Goal: Information Seeking & Learning: Learn about a topic

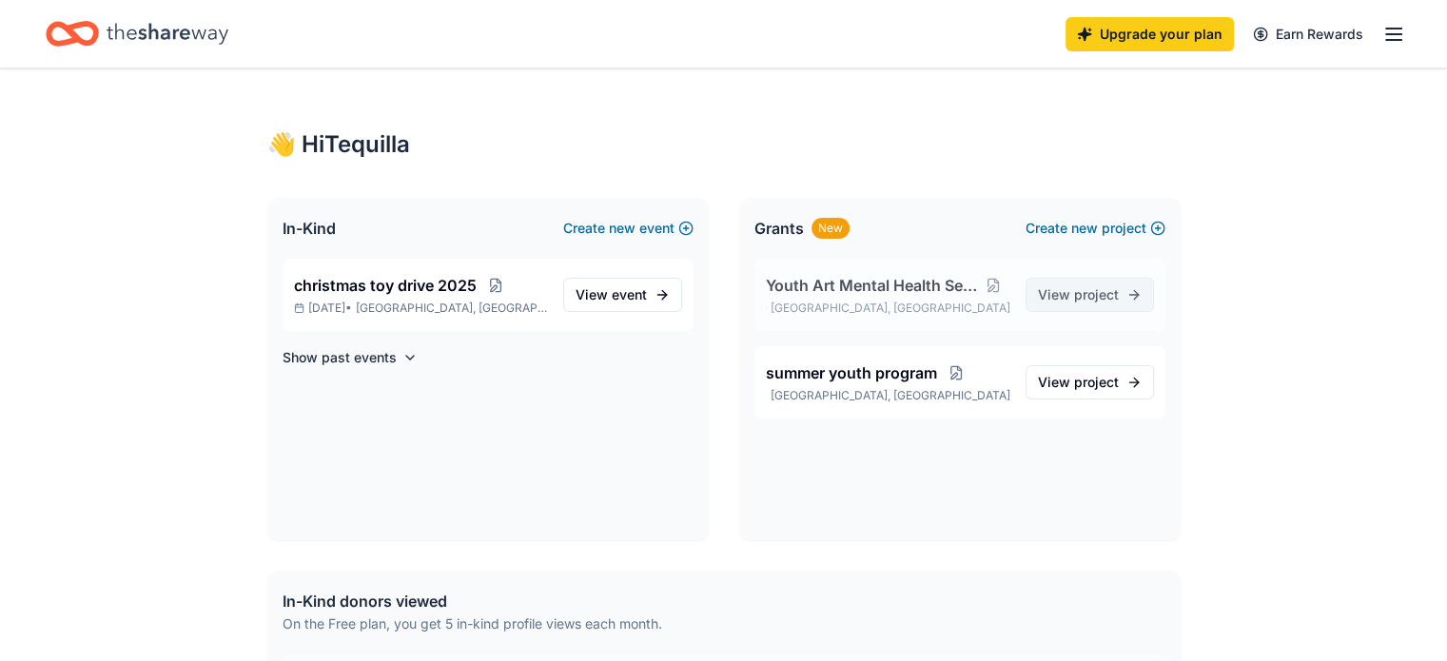
click at [1048, 297] on span "View project" at bounding box center [1078, 294] width 81 height 23
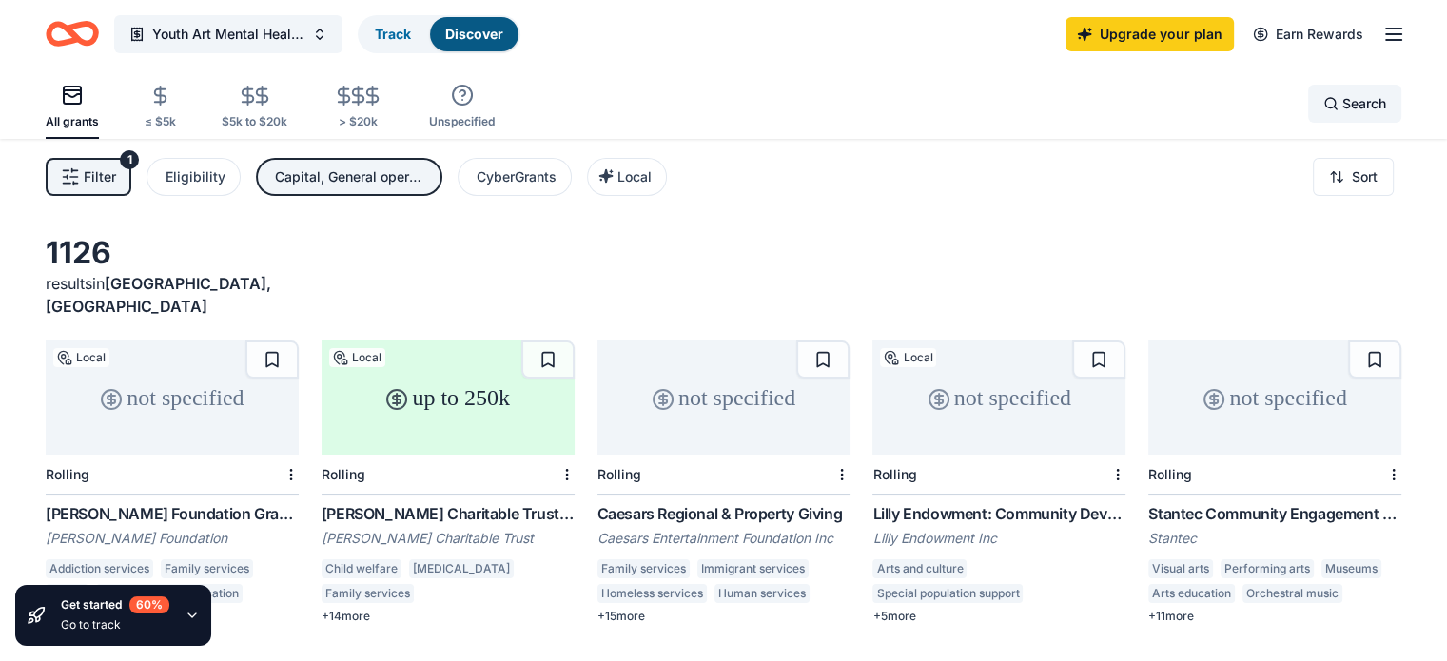
click at [1342, 114] on span "Search" at bounding box center [1364, 103] width 44 height 23
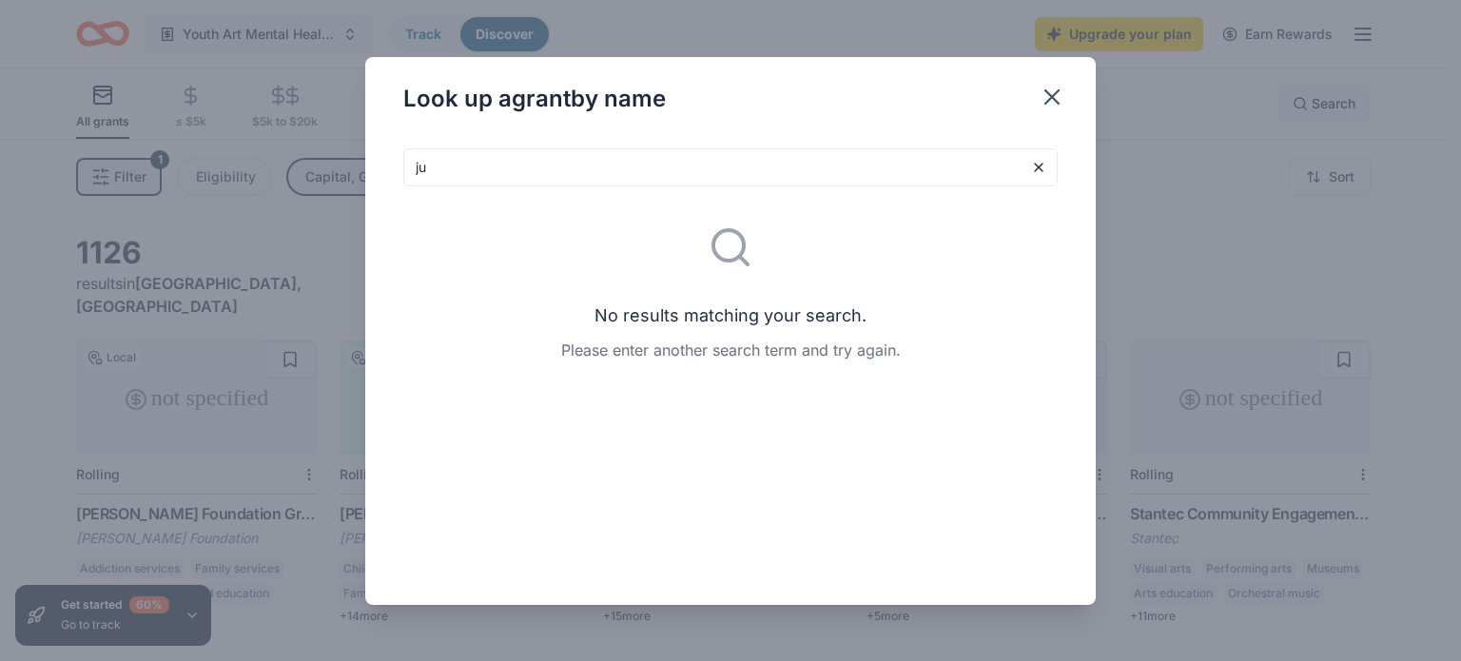
type input "j"
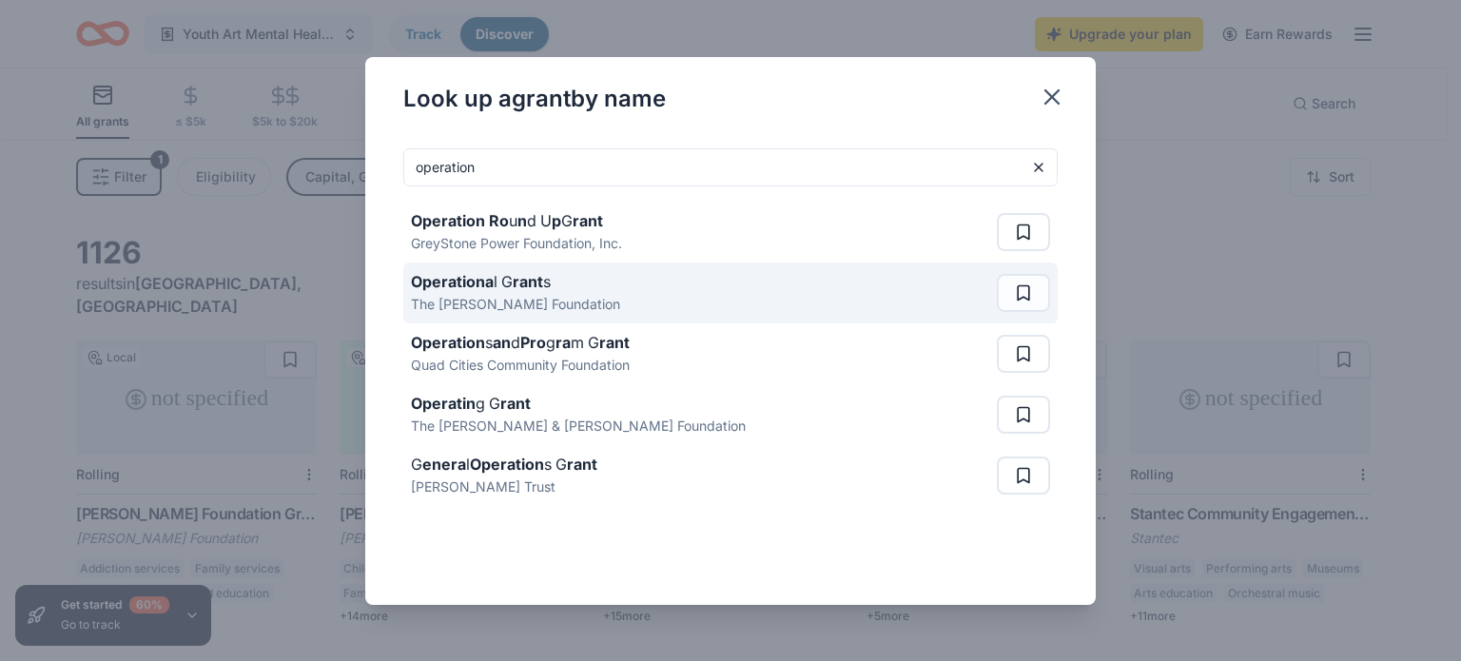
click at [607, 290] on div "Operationa l G rant s The [PERSON_NAME] Foundation" at bounding box center [704, 293] width 586 height 61
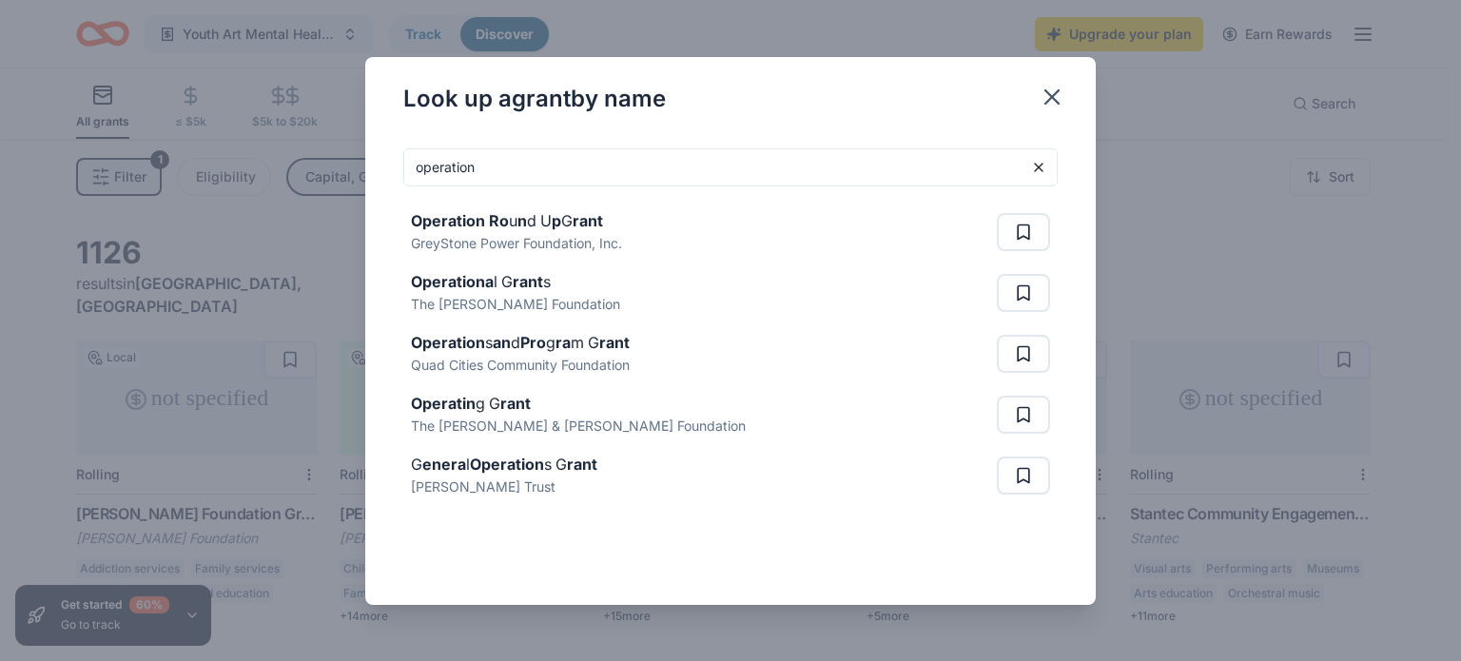
click at [597, 155] on input "operation" at bounding box center [730, 167] width 655 height 38
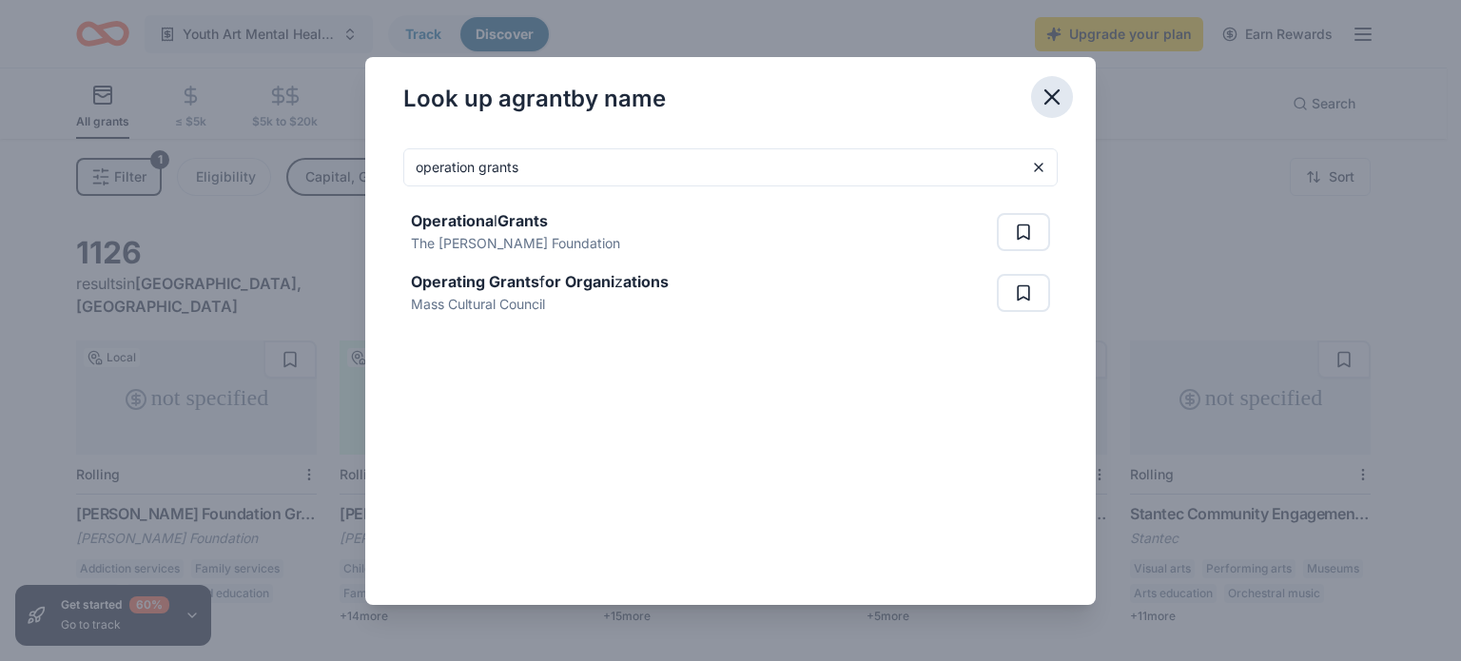
type input "operation grants"
click at [1054, 99] on icon "button" at bounding box center [1052, 96] width 13 height 13
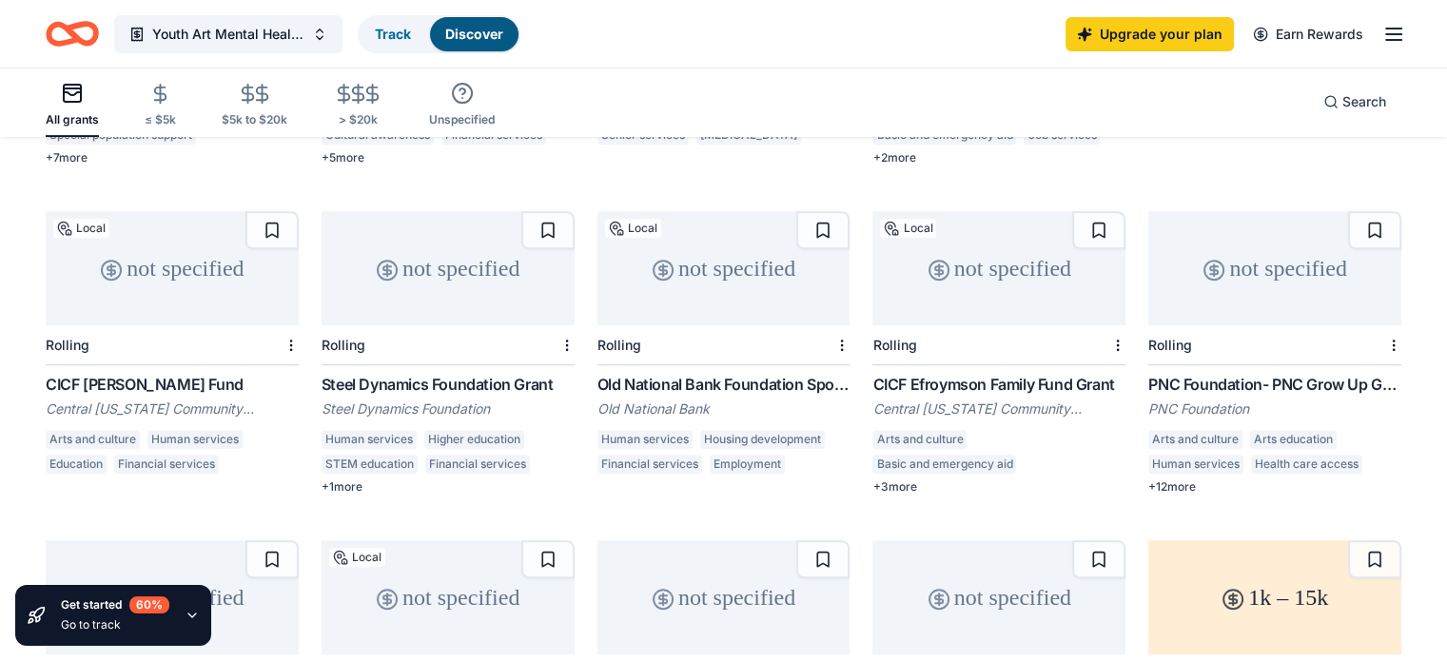
scroll to position [785, 0]
click at [984, 402] on div "Central [US_STATE] Community Foundation" at bounding box center [998, 411] width 253 height 19
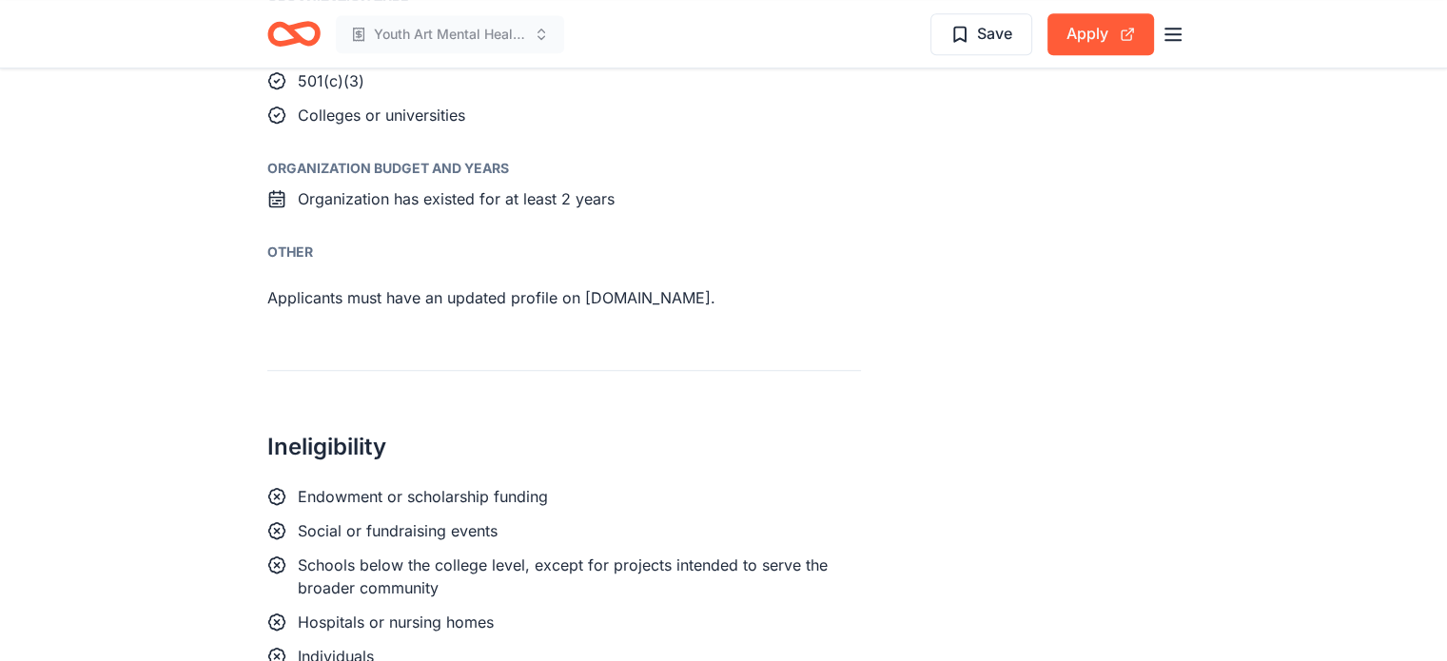
scroll to position [1218, 0]
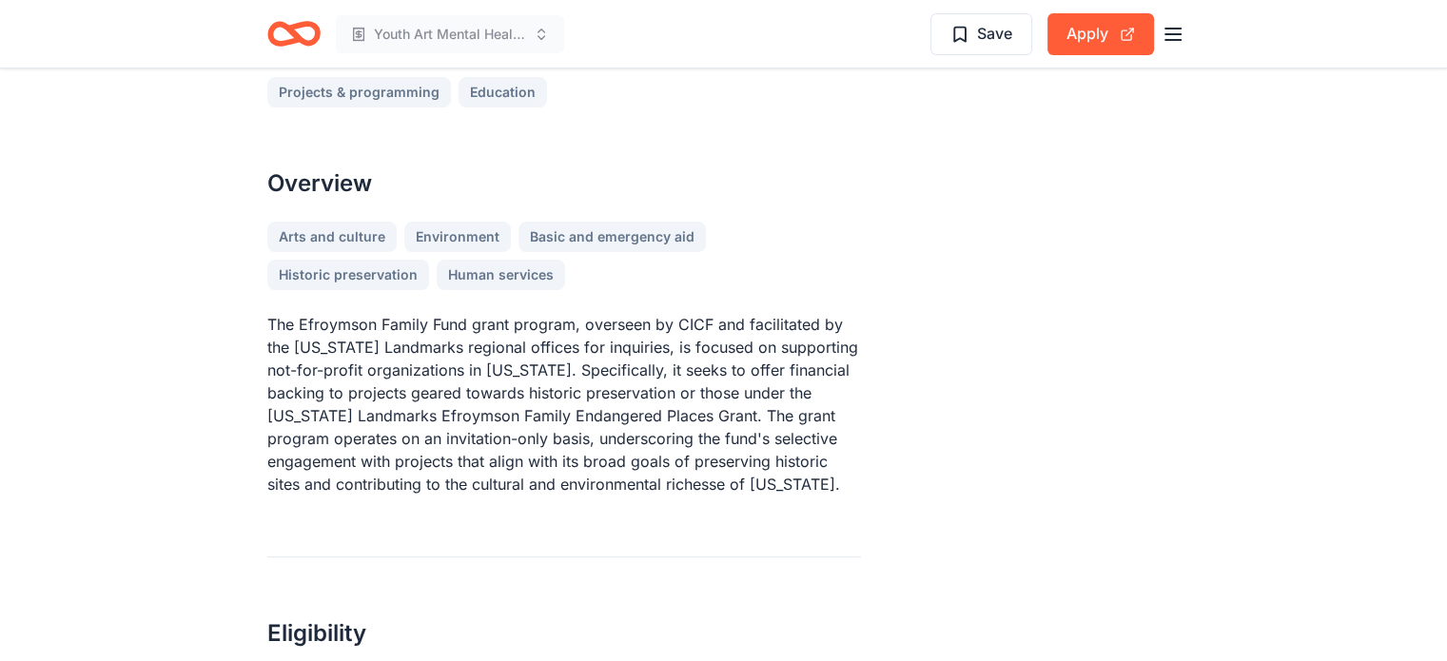
scroll to position [533, 0]
